Goal: Transaction & Acquisition: Purchase product/service

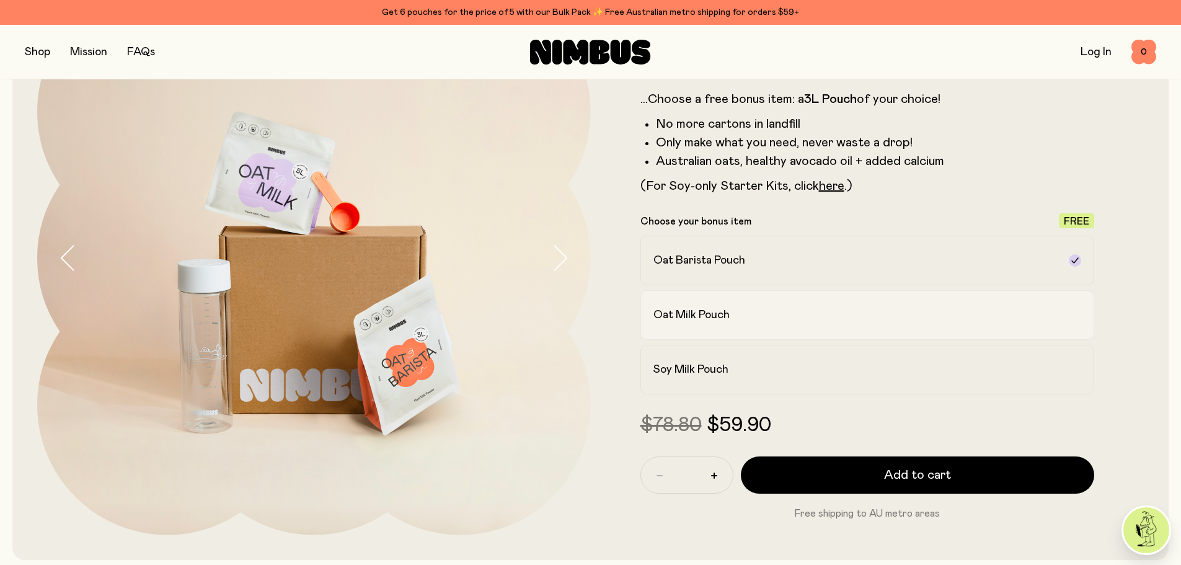
scroll to position [166, 0]
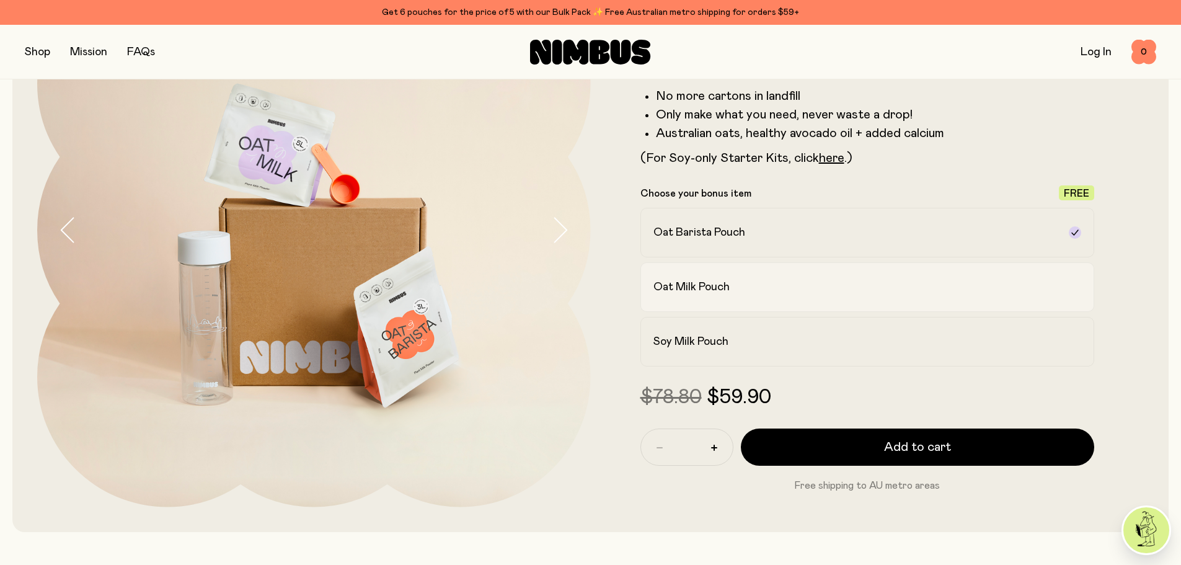
click at [580, 294] on div "Oat Milk Pouch" at bounding box center [857, 287] width 406 height 15
click at [580, 236] on div "Oat Barista Pouch" at bounding box center [857, 232] width 406 height 15
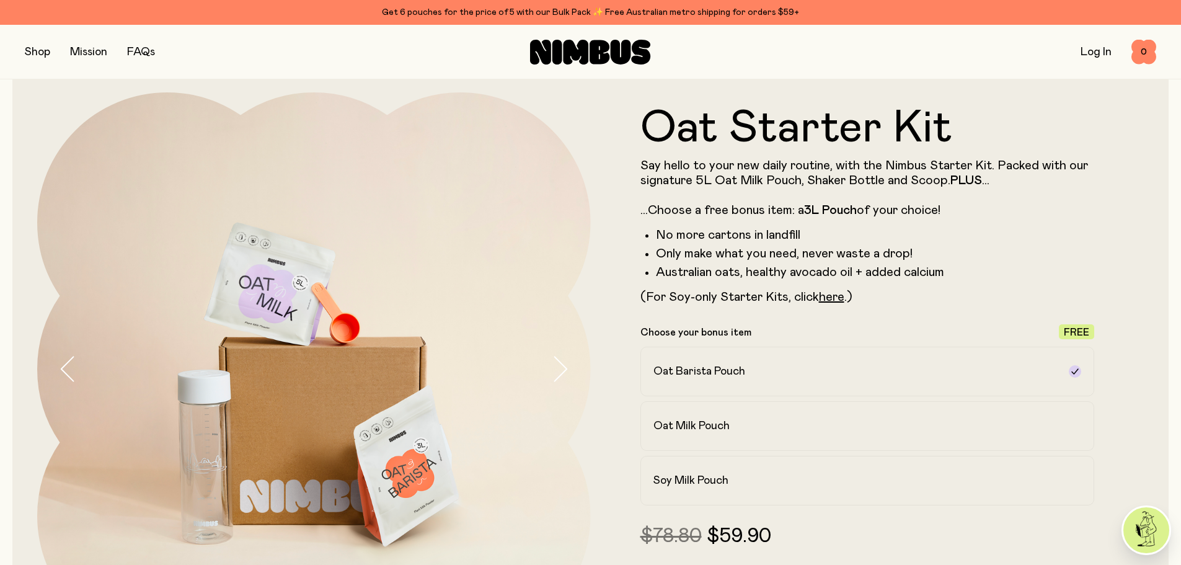
scroll to position [0, 0]
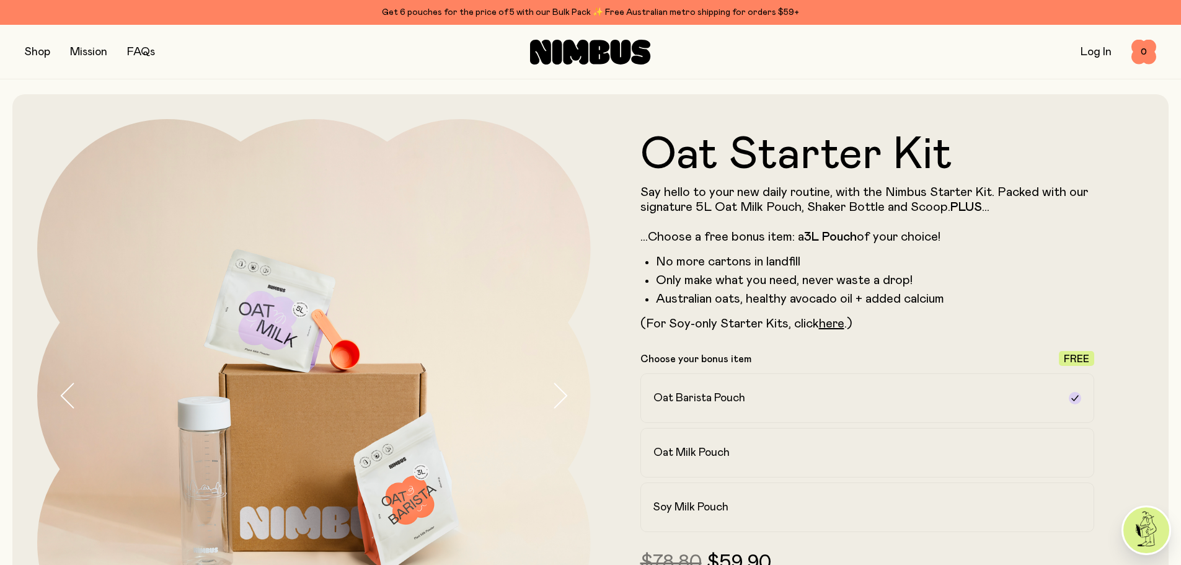
click at [37, 53] on button "button" at bounding box center [37, 51] width 25 height 17
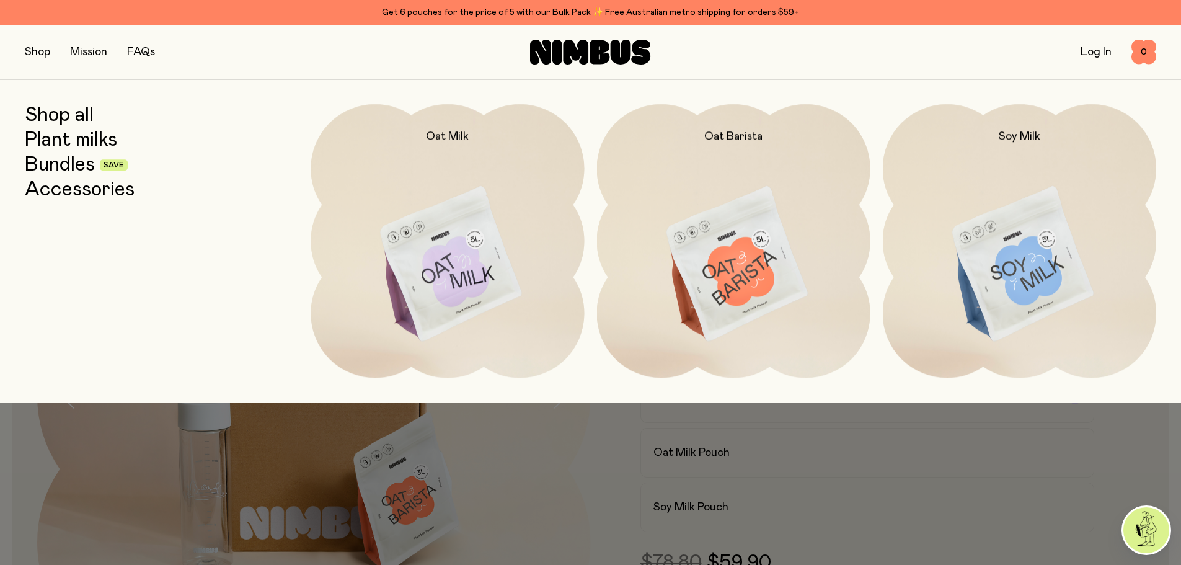
click at [455, 251] on img at bounding box center [447, 264] width 273 height 321
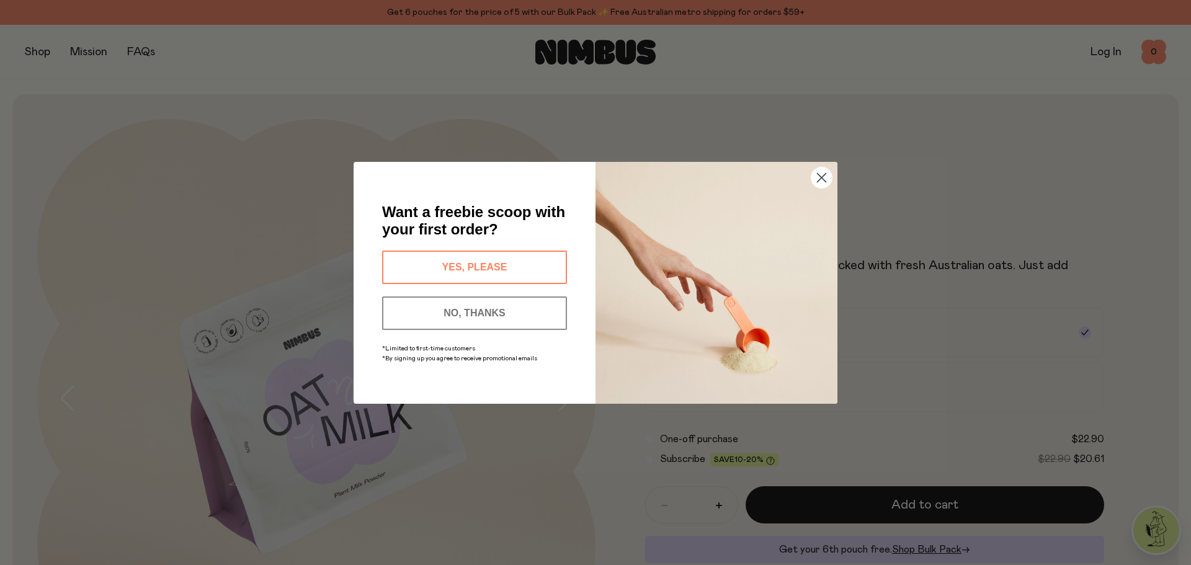
click at [487, 307] on button "NO, THANKS" at bounding box center [474, 312] width 185 height 33
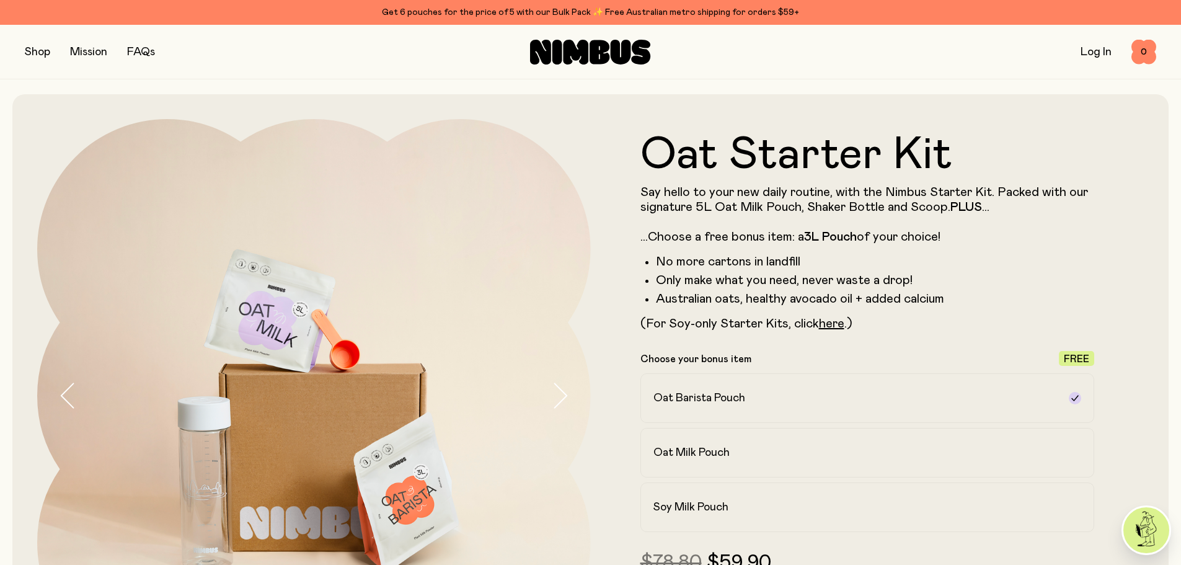
click at [32, 52] on button "button" at bounding box center [37, 51] width 25 height 17
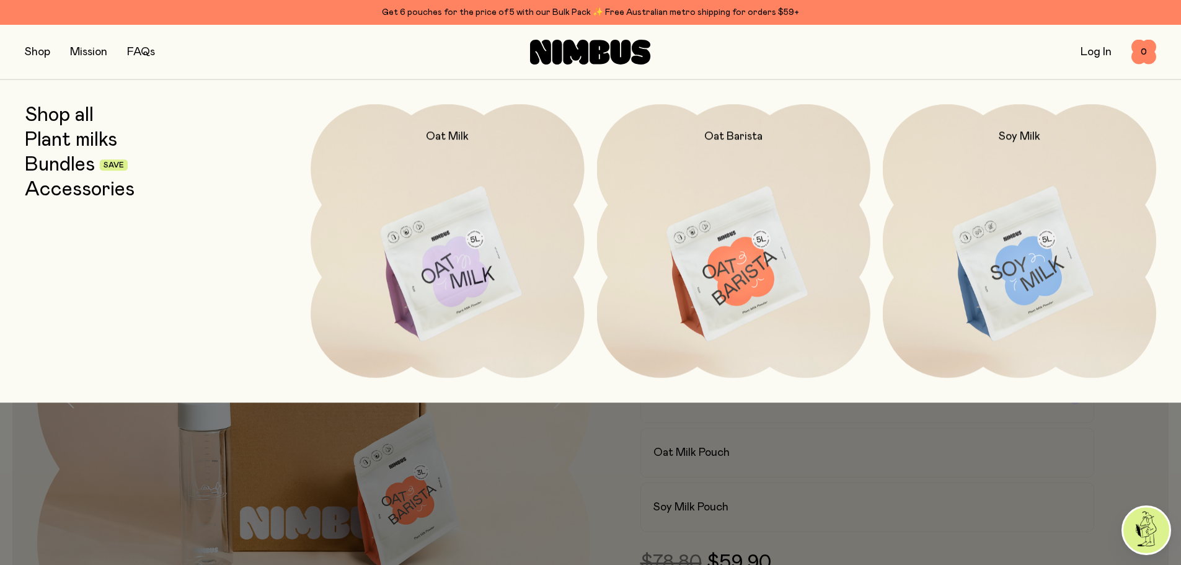
click at [438, 258] on img at bounding box center [447, 264] width 273 height 321
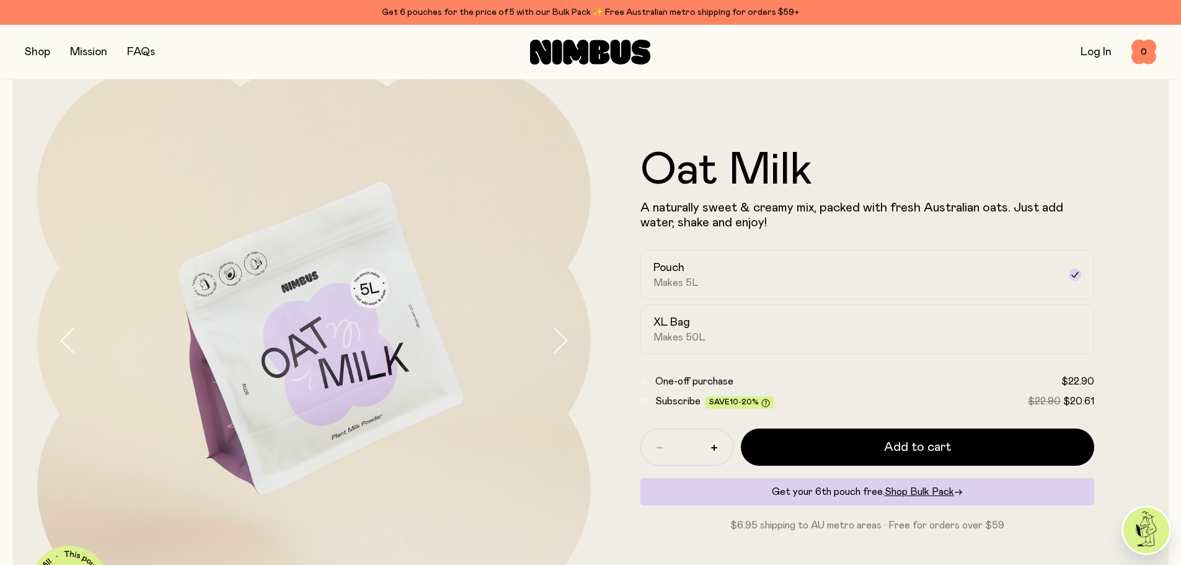
scroll to position [82, 0]
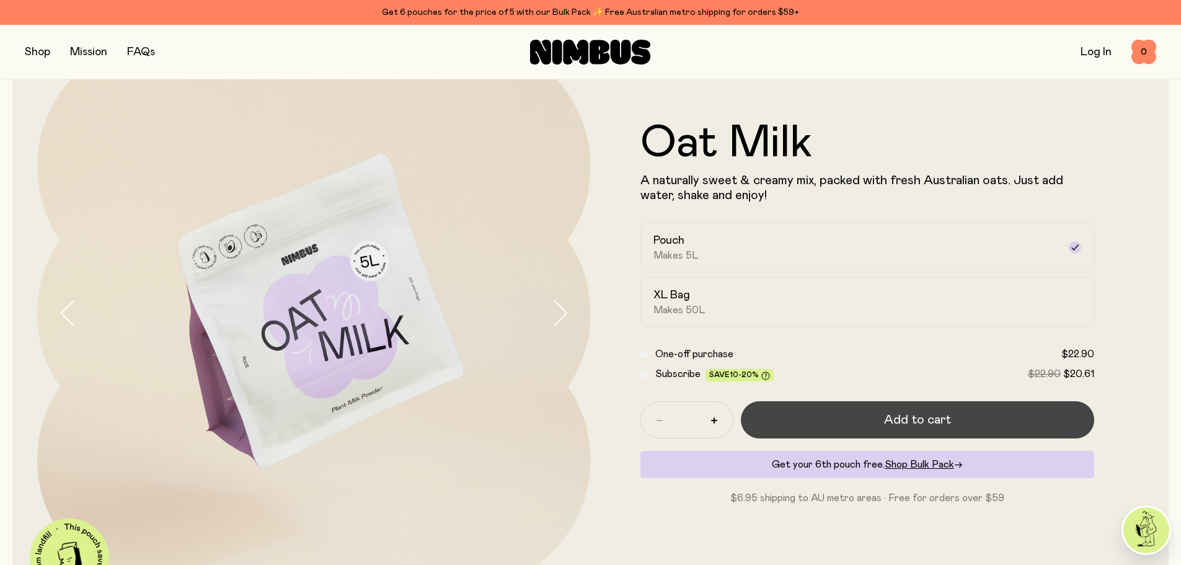
click at [580, 415] on span "Add to cart" at bounding box center [917, 419] width 67 height 17
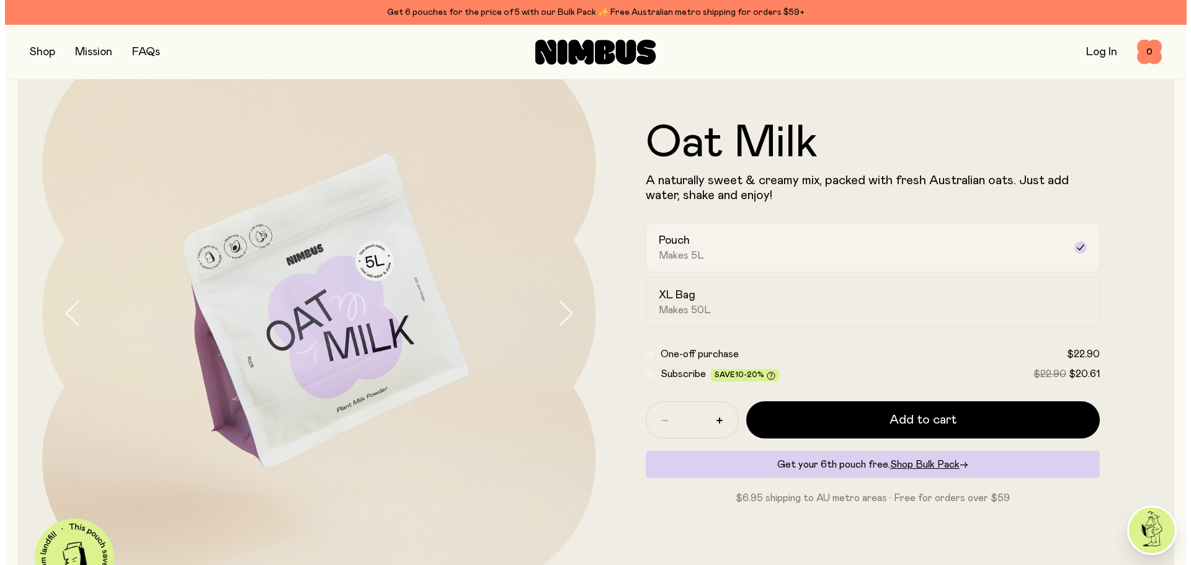
scroll to position [0, 0]
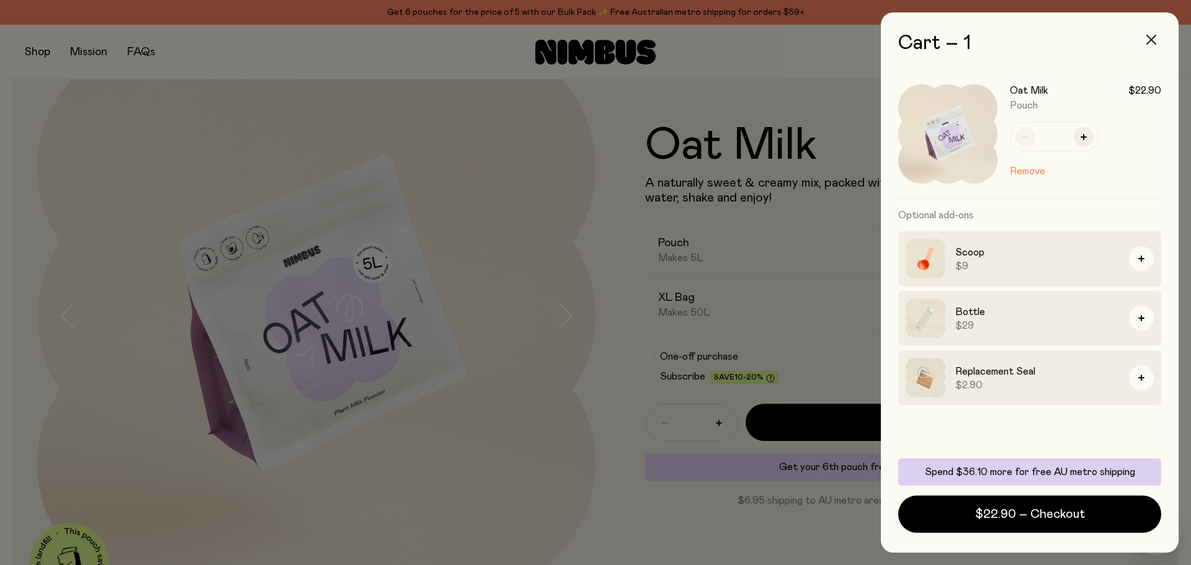
click at [580, 38] on icon "button" at bounding box center [1151, 40] width 10 height 10
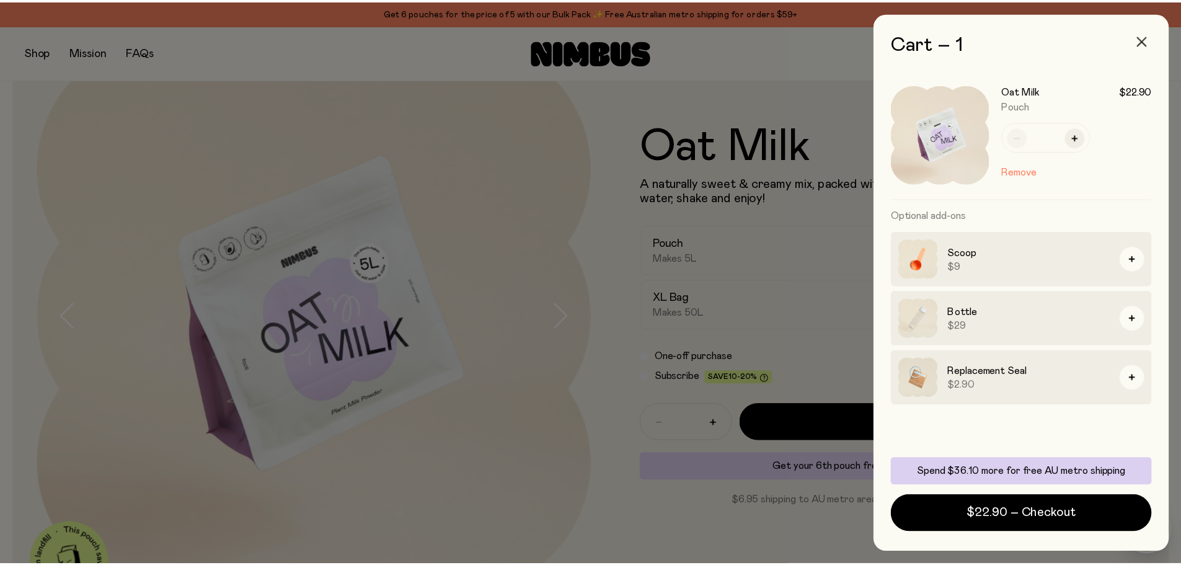
scroll to position [82, 0]
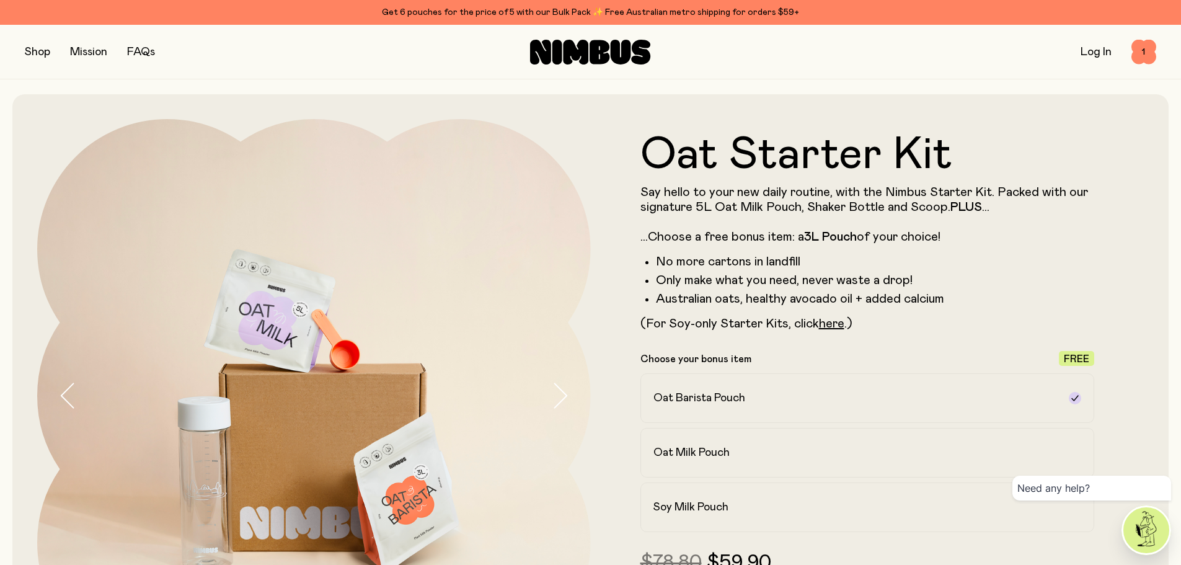
click at [32, 50] on button "button" at bounding box center [37, 51] width 25 height 17
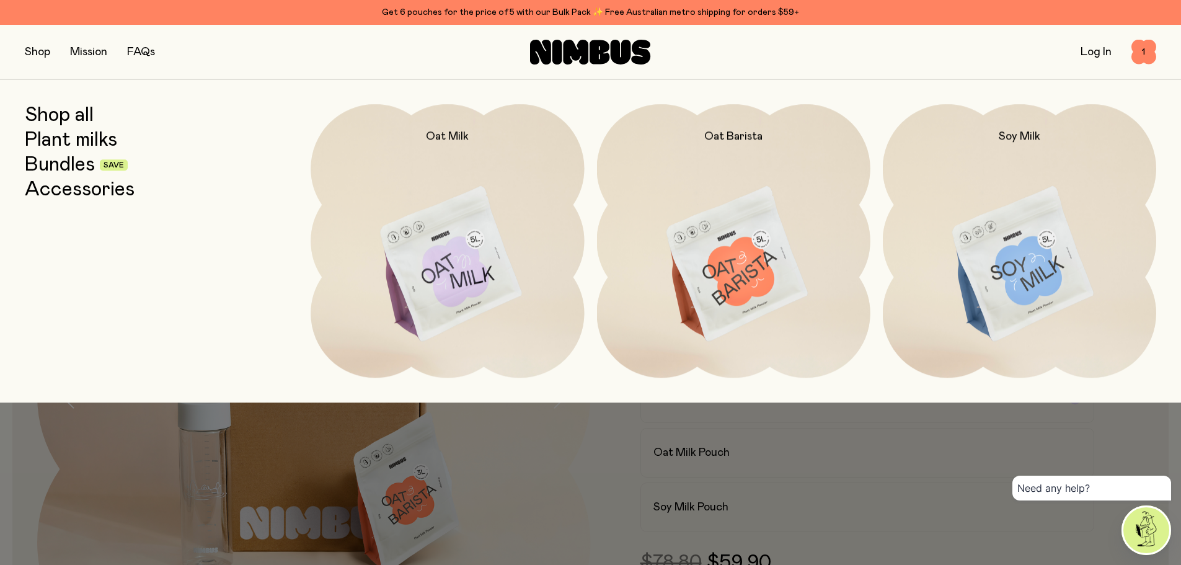
click at [424, 246] on img at bounding box center [447, 264] width 273 height 321
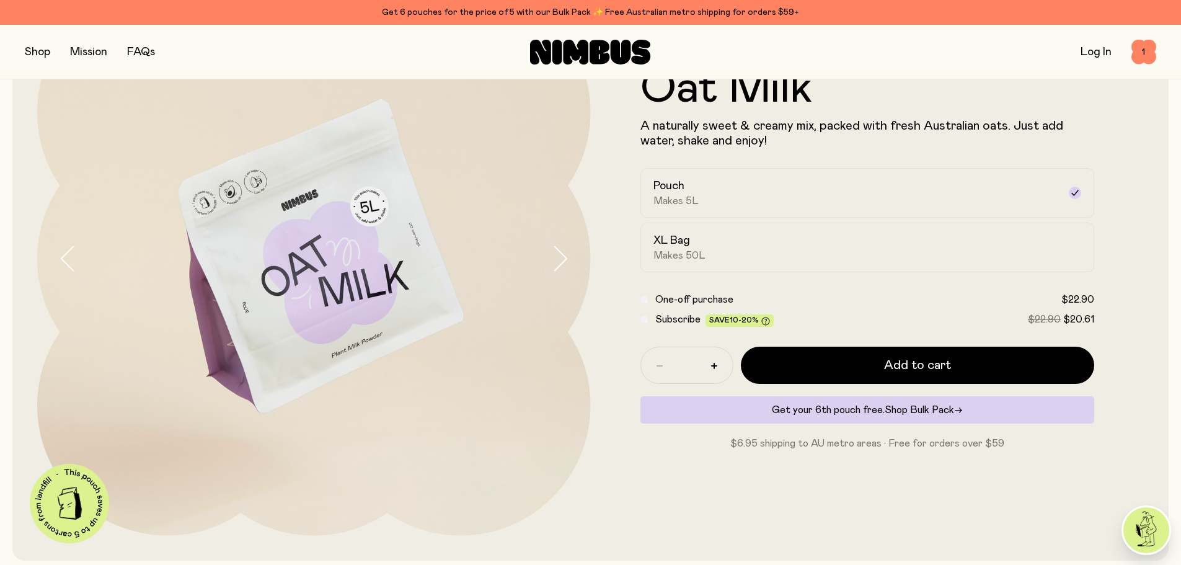
scroll to position [166, 0]
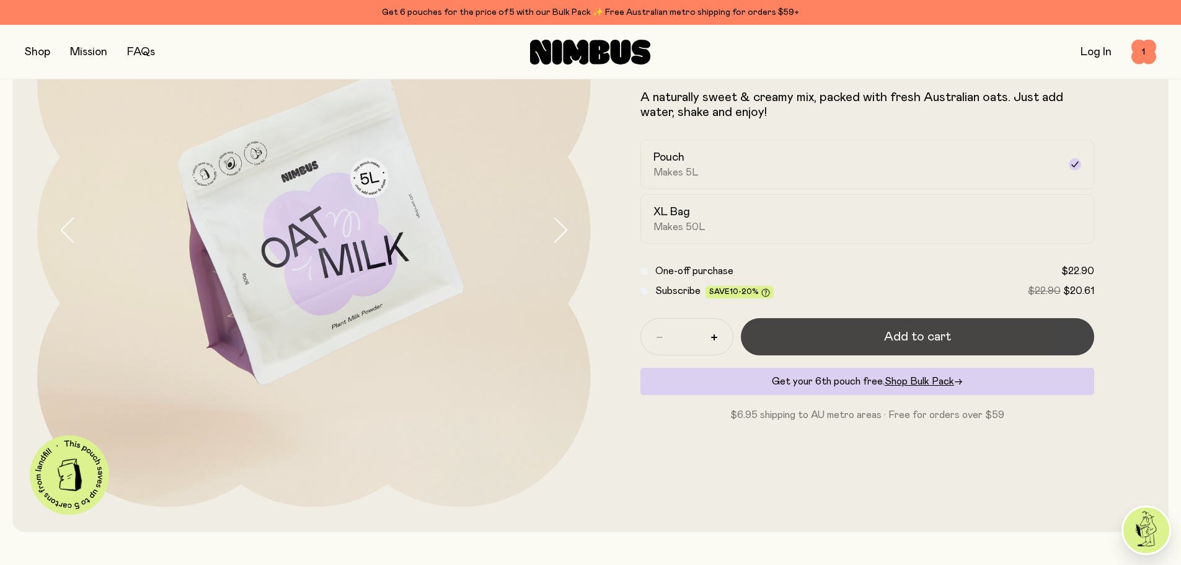
click at [925, 337] on span "Add to cart" at bounding box center [917, 336] width 67 height 17
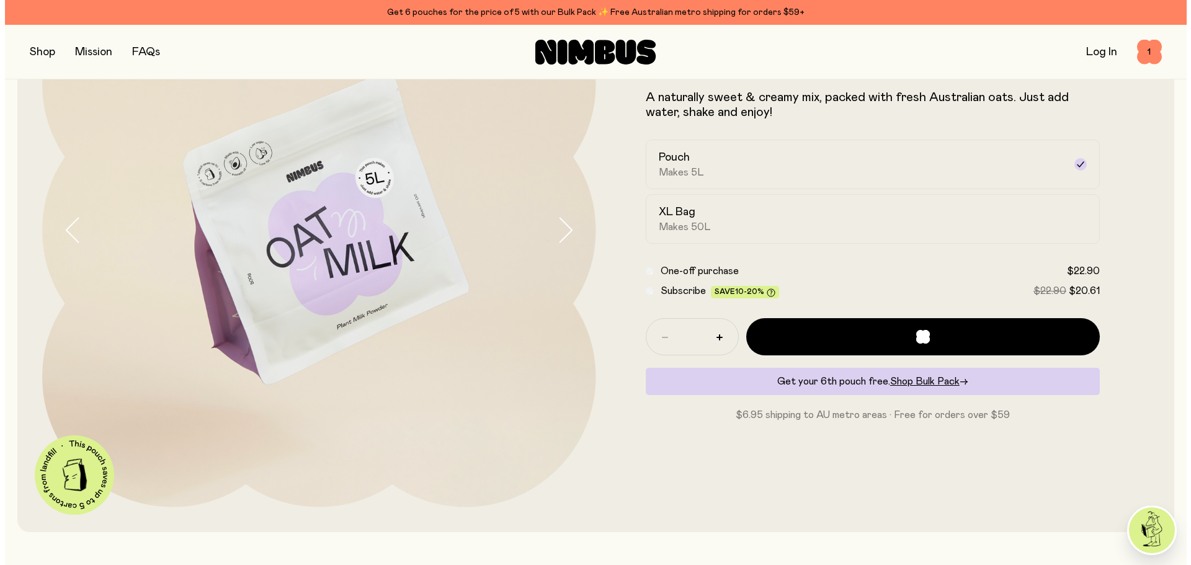
scroll to position [0, 0]
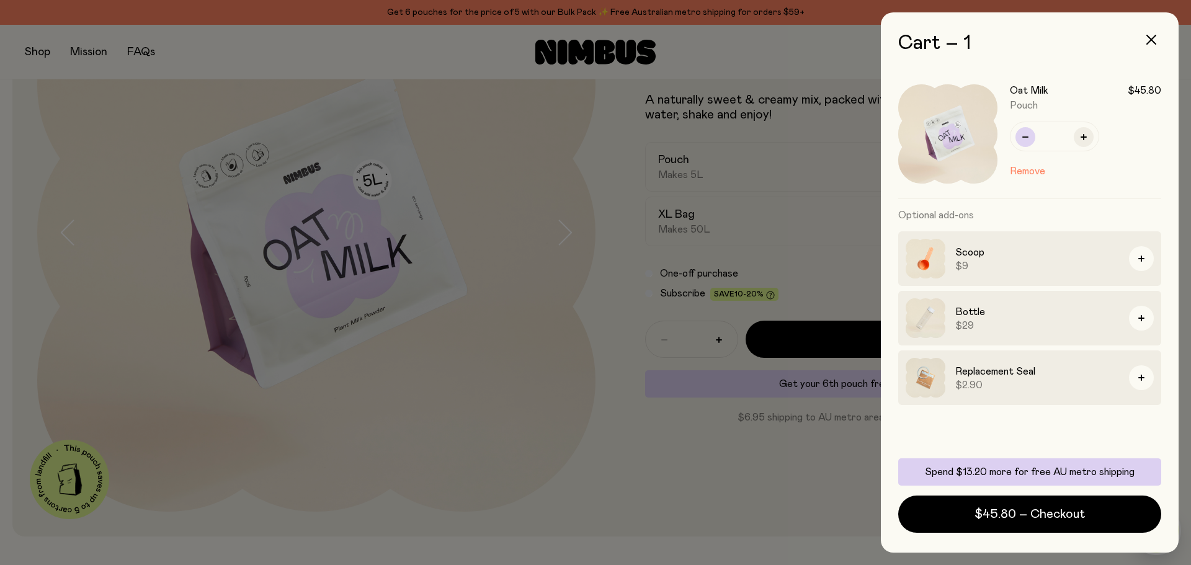
click at [1027, 139] on icon "button" at bounding box center [1025, 137] width 6 height 6
type input "*"
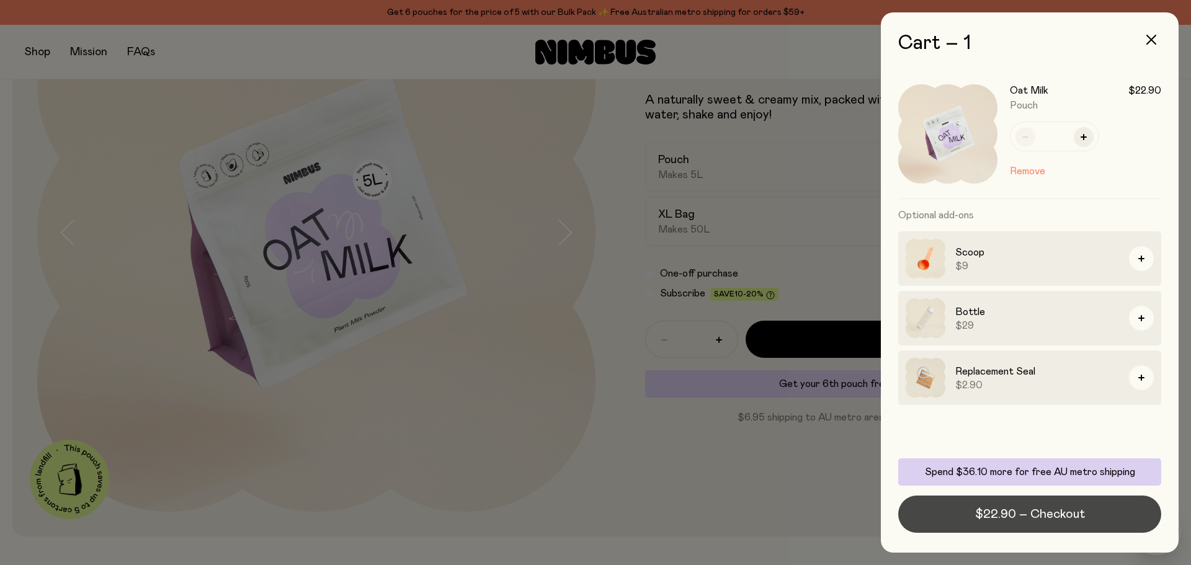
click at [1020, 514] on span "$22.90 – Checkout" at bounding box center [1030, 513] width 110 height 17
